Goal: Check status: Check status

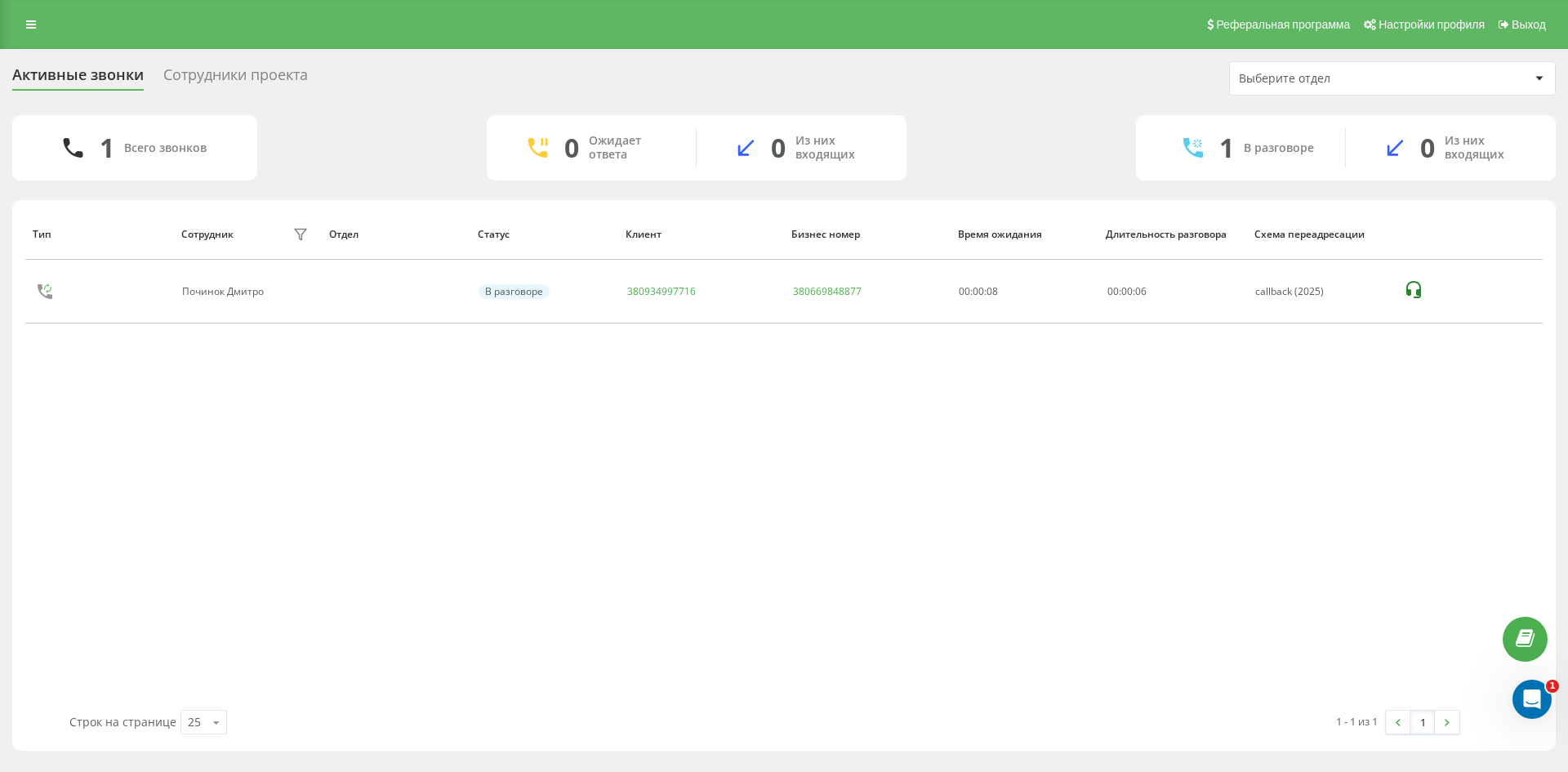
click at [731, 533] on div "Тип Сотрудник фильтра Отдел Статус Клиент Бизнес номер Время ожидания Длительно…" at bounding box center [784, 459] width 1518 height 502
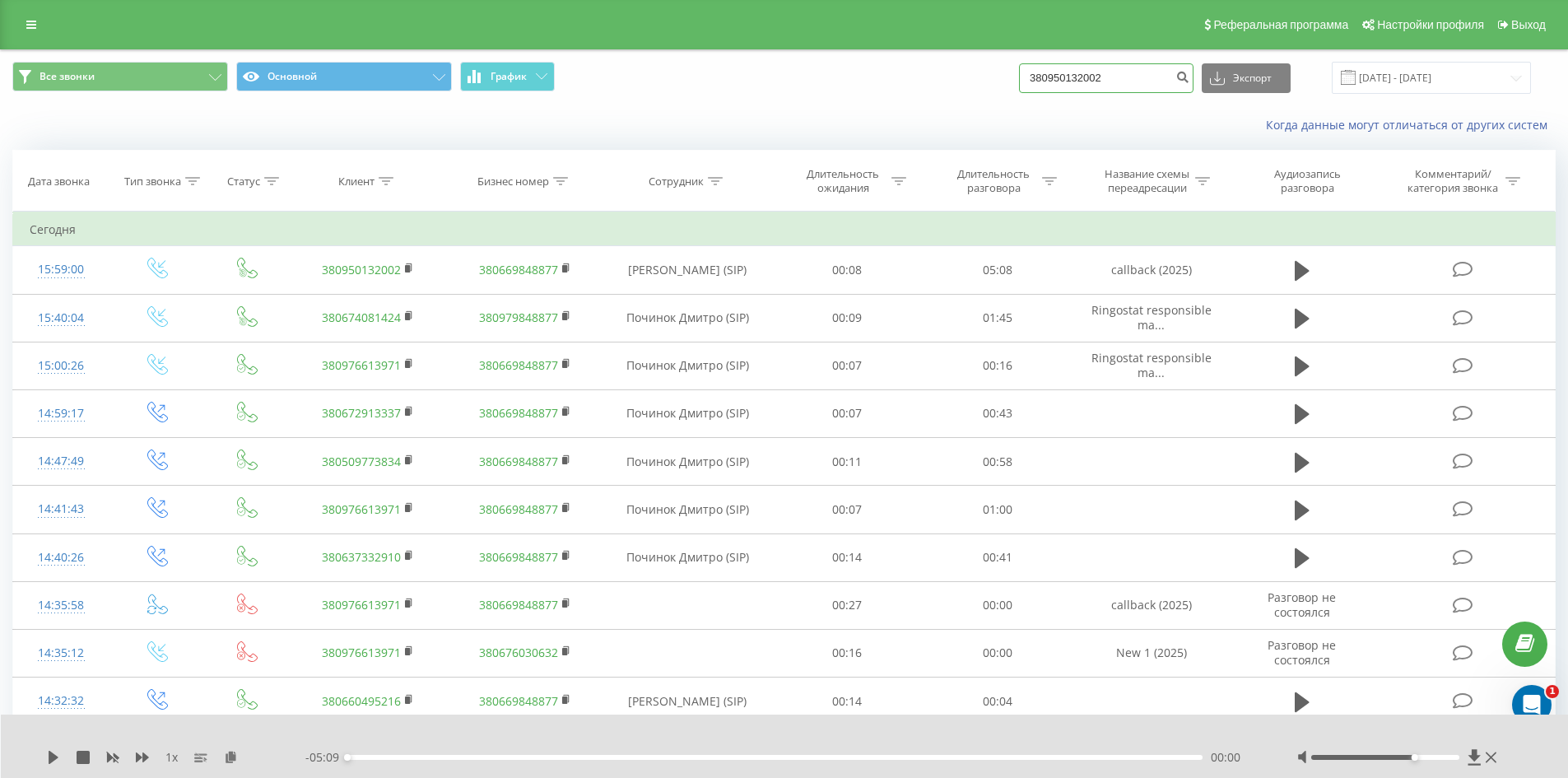
click at [1095, 86] on input "380950132002" at bounding box center [1106, 78] width 175 height 29
paste input "34997716"
type input "380934997716"
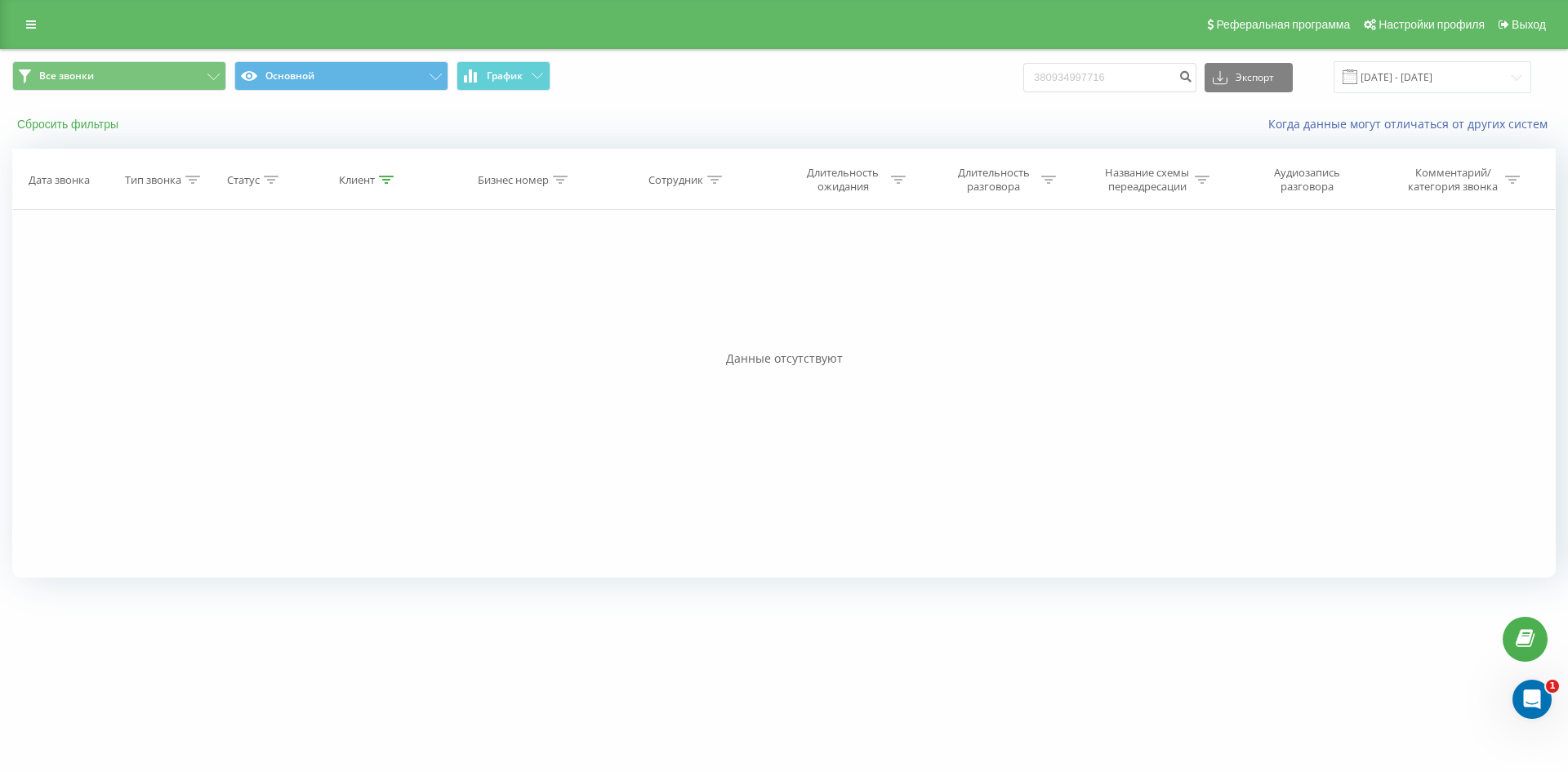
click at [99, 126] on button "Сбросить фильтры" at bounding box center [68, 124] width 114 height 15
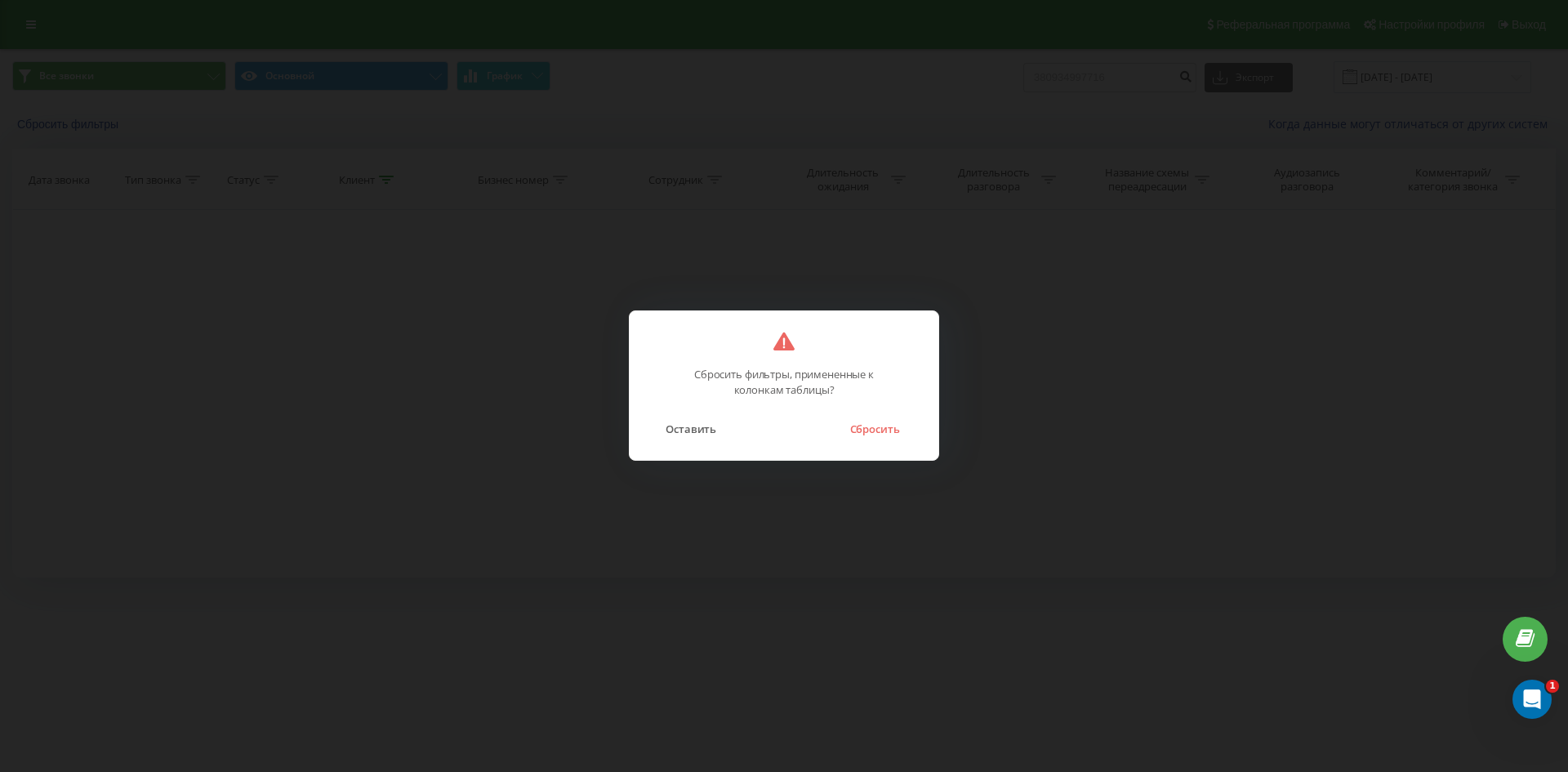
drag, startPoint x: 872, startPoint y: 425, endPoint x: 821, endPoint y: 440, distance: 53.2
click at [873, 426] on button "Сбросить" at bounding box center [874, 428] width 66 height 21
